Goal: Browse casually

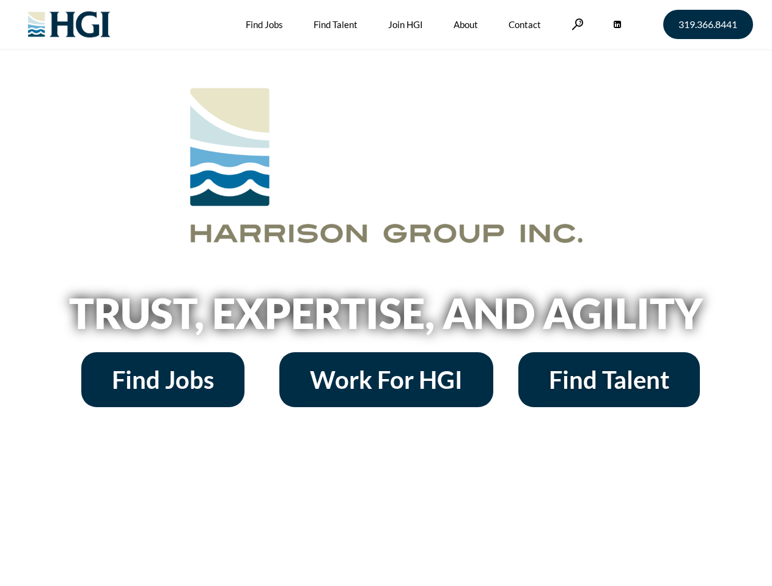
click at [385, 293] on h2 "Trust, Expertise, and Agility" at bounding box center [386, 314] width 696 height 42
click at [575, 24] on link at bounding box center [577, 24] width 12 height 12
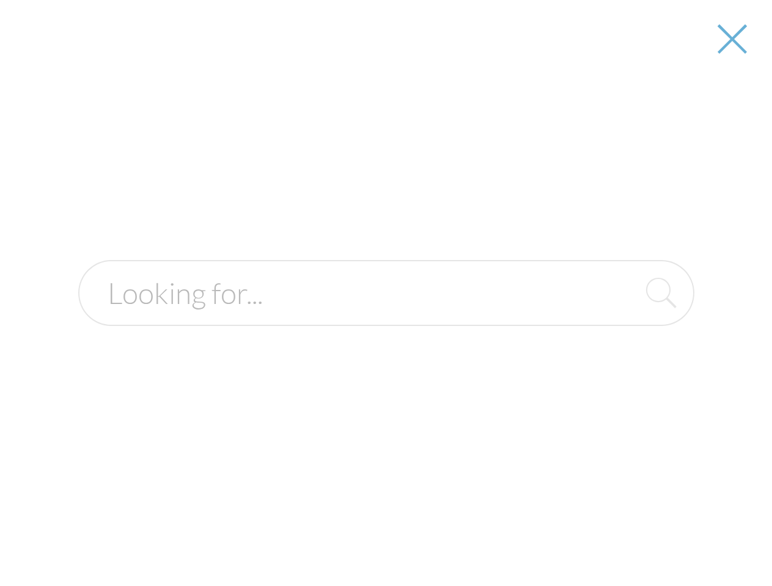
click at [385, 318] on h2 "Trust, Expertise, and Agility" at bounding box center [386, 314] width 696 height 42
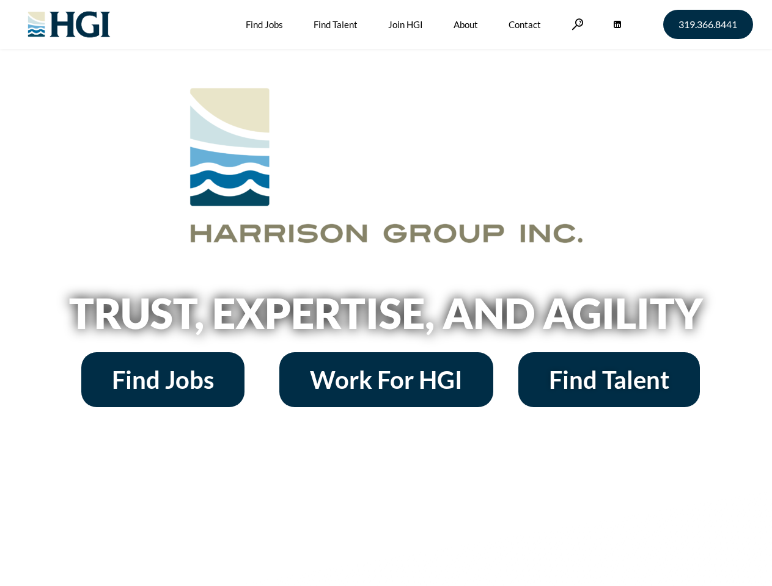
click at [385, 293] on h2 "Trust, Expertise, and Agility" at bounding box center [386, 314] width 696 height 42
click at [575, 24] on link at bounding box center [577, 24] width 12 height 12
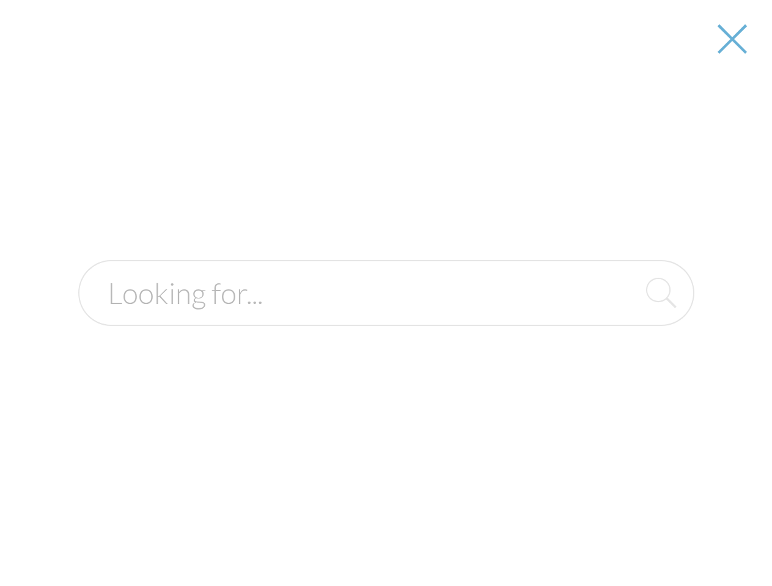
click at [385, 318] on h2 "Trust, Expertise, and Agility" at bounding box center [386, 314] width 696 height 42
